Goal: Connect with others: Connect with others

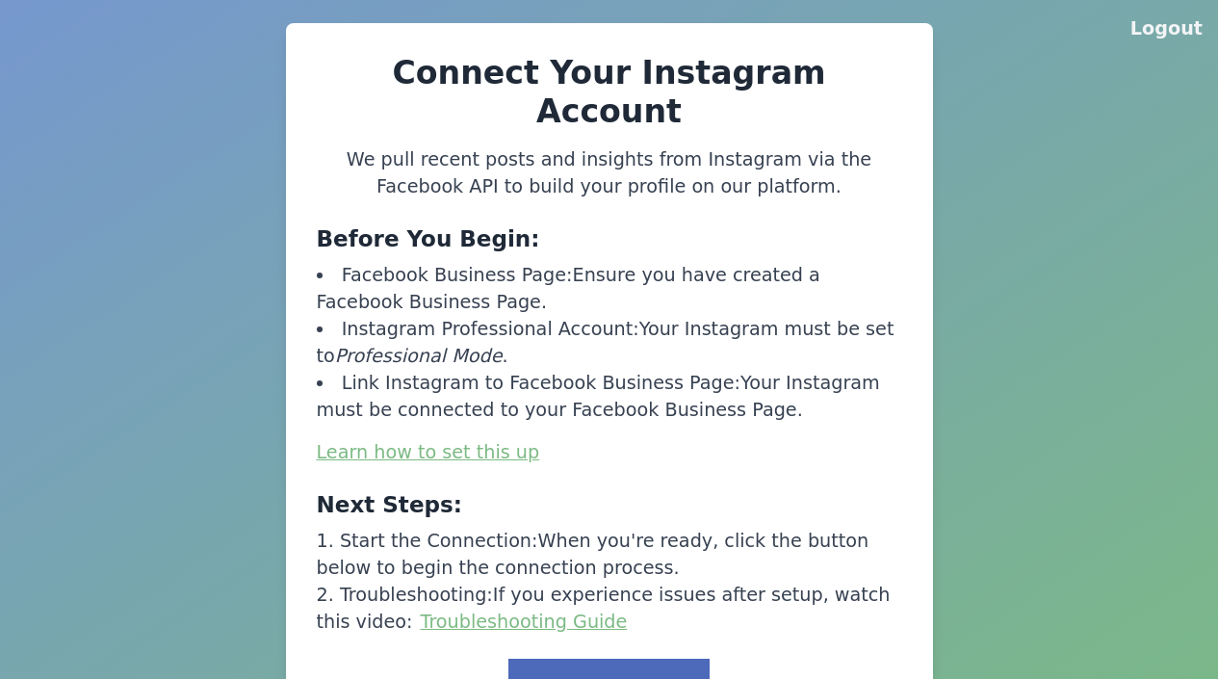
click at [615, 659] on button "Link to Facebook" at bounding box center [608, 689] width 200 height 60
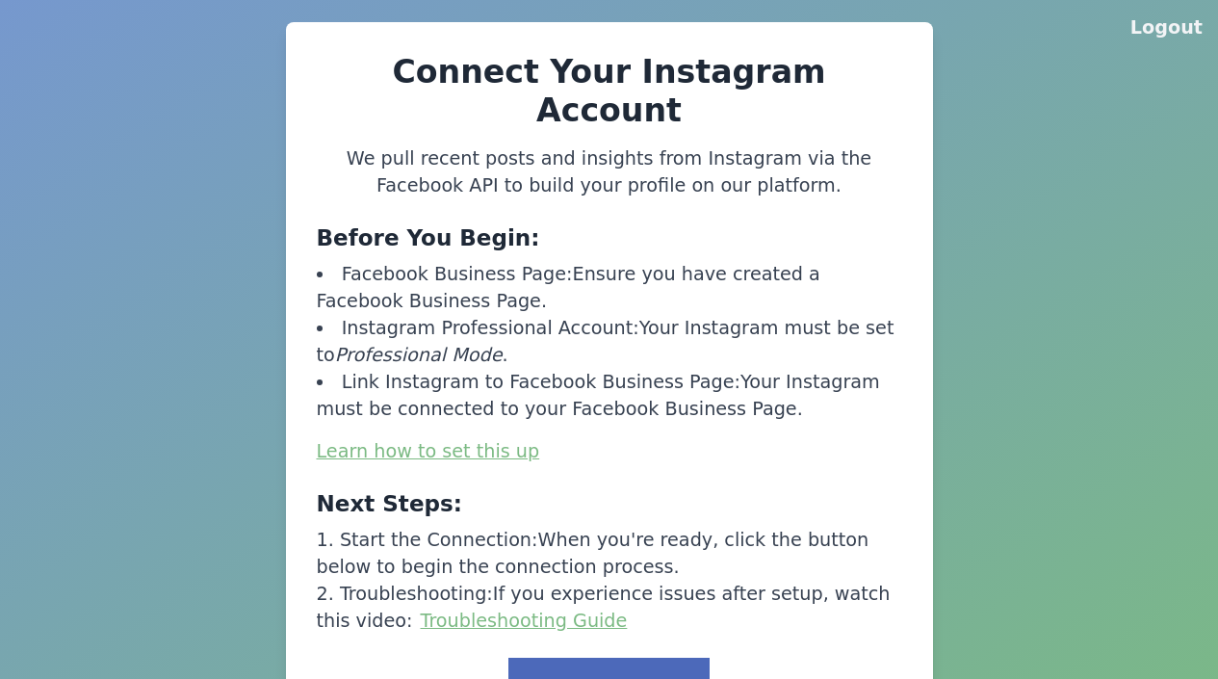
click at [615, 658] on button "Link to Facebook" at bounding box center [608, 688] width 200 height 60
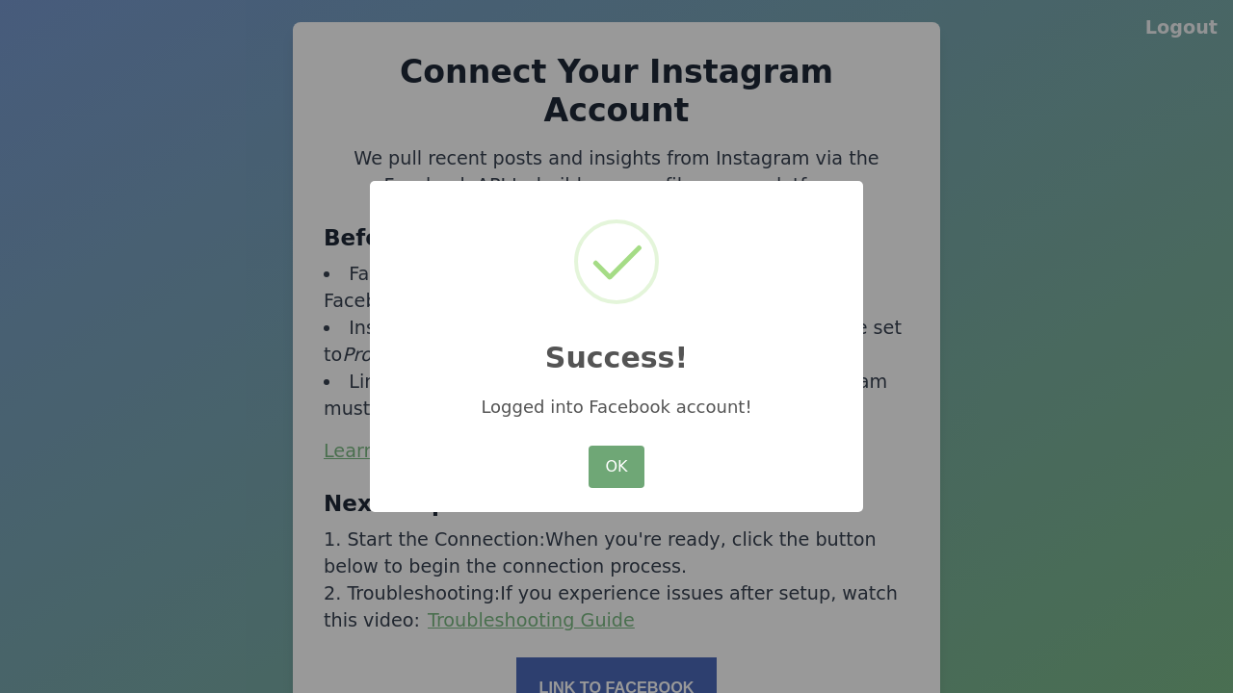
click at [616, 468] on button "OK" at bounding box center [616, 467] width 56 height 42
